Goal: Task Accomplishment & Management: Use online tool/utility

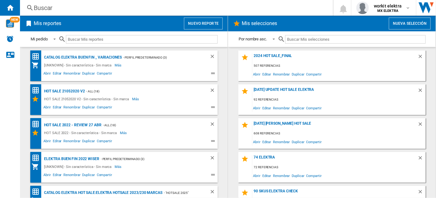
click at [210, 23] on button "Nuevo reporte" at bounding box center [203, 24] width 39 height 12
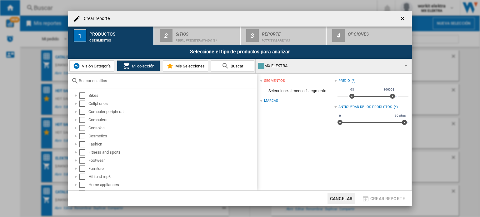
click at [344, 196] on button "Cancelar" at bounding box center [342, 198] width 28 height 11
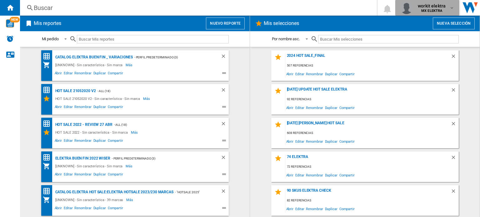
click at [435, 0] on button "workit elektra MX ELEKTRA" at bounding box center [428, 8] width 64 height 16
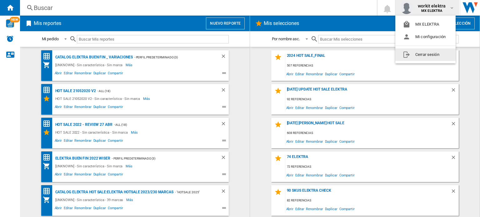
click at [416, 57] on button "Cerrar sesión" at bounding box center [426, 54] width 60 height 13
